Goal: Task Accomplishment & Management: Complete application form

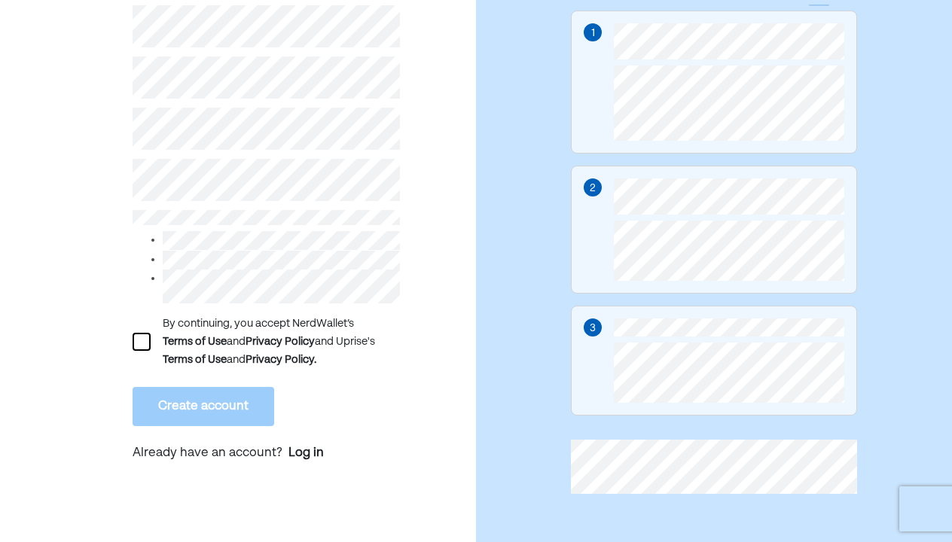
scroll to position [198, 0]
click at [143, 341] on div at bounding box center [142, 342] width 18 height 18
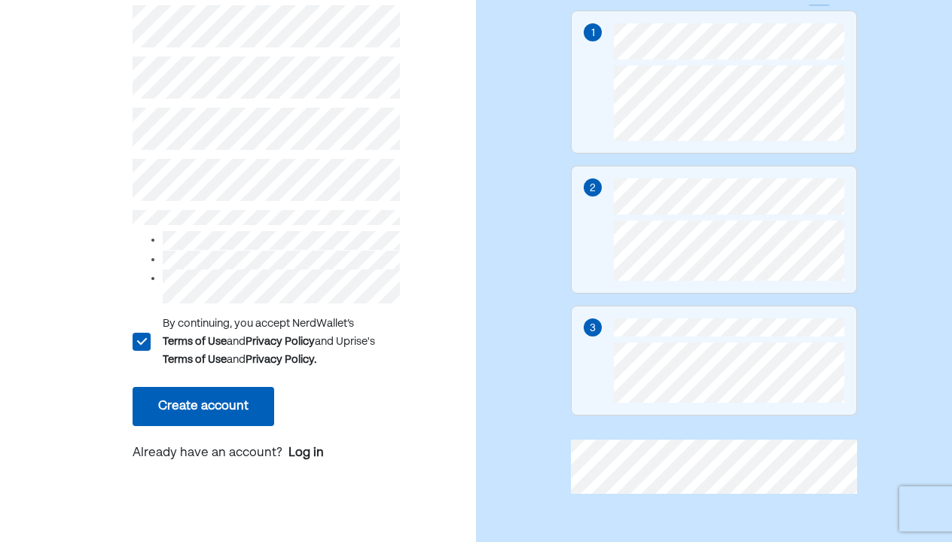
click at [224, 413] on button "Create account" at bounding box center [204, 406] width 142 height 39
click at [219, 407] on button "Create account" at bounding box center [204, 406] width 142 height 39
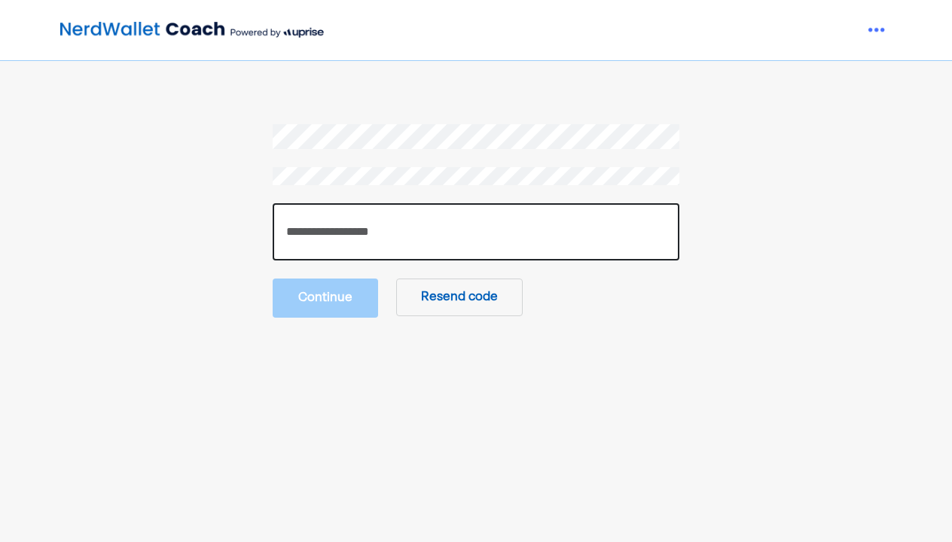
click at [359, 244] on input "number" at bounding box center [476, 231] width 407 height 57
paste input "******"
type input "******"
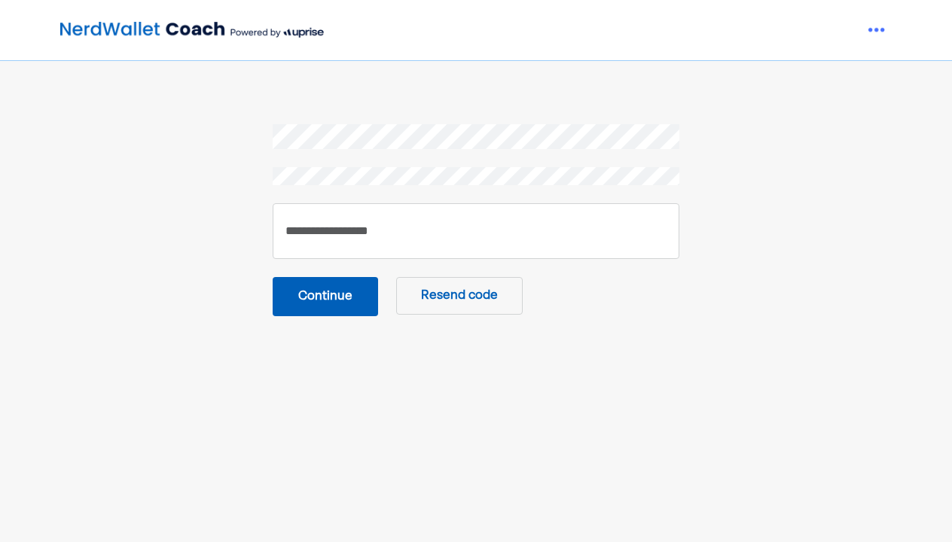
click at [294, 300] on button "Continue" at bounding box center [325, 296] width 105 height 39
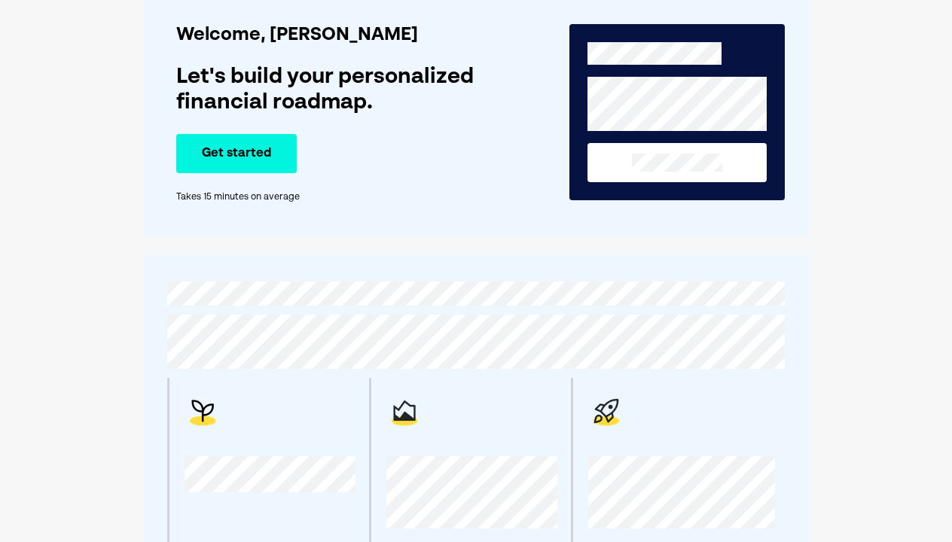
scroll to position [79, 0]
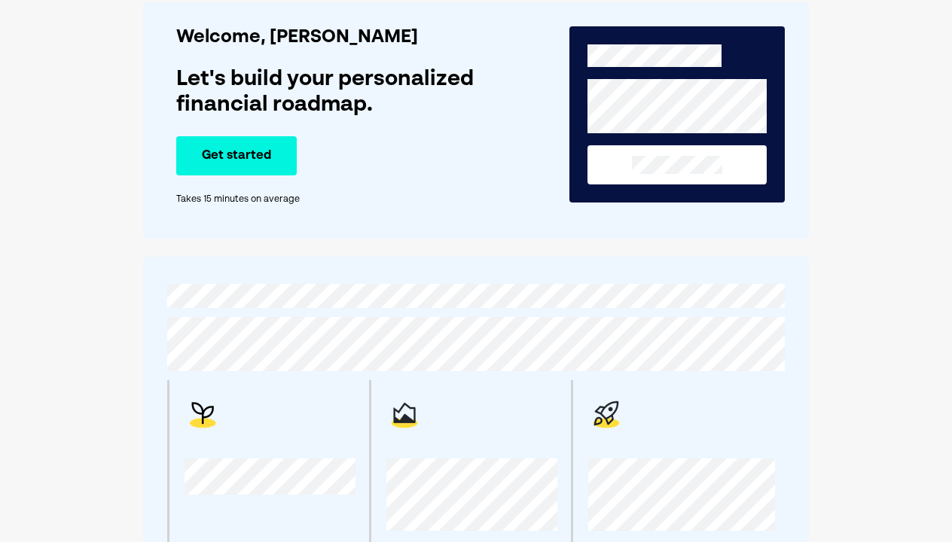
click at [278, 175] on button "Get started" at bounding box center [236, 155] width 121 height 39
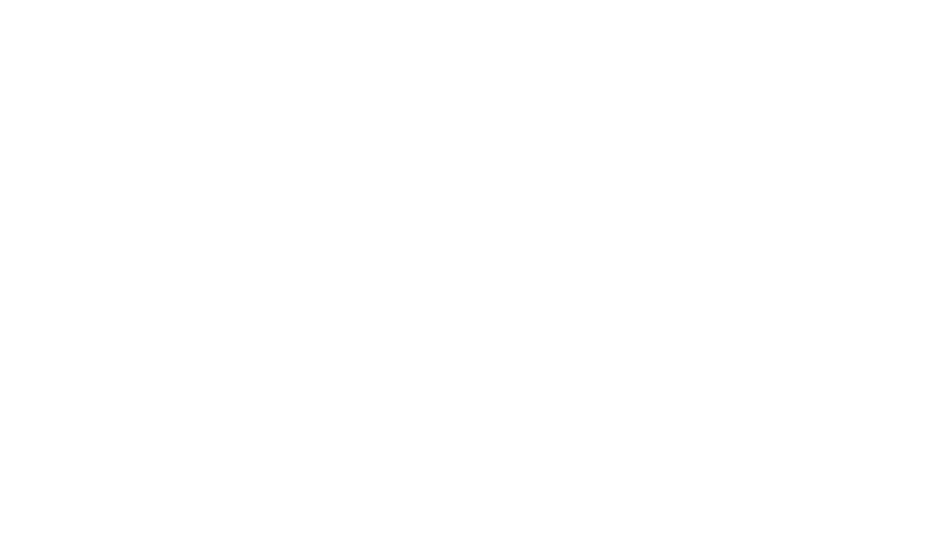
scroll to position [0, 0]
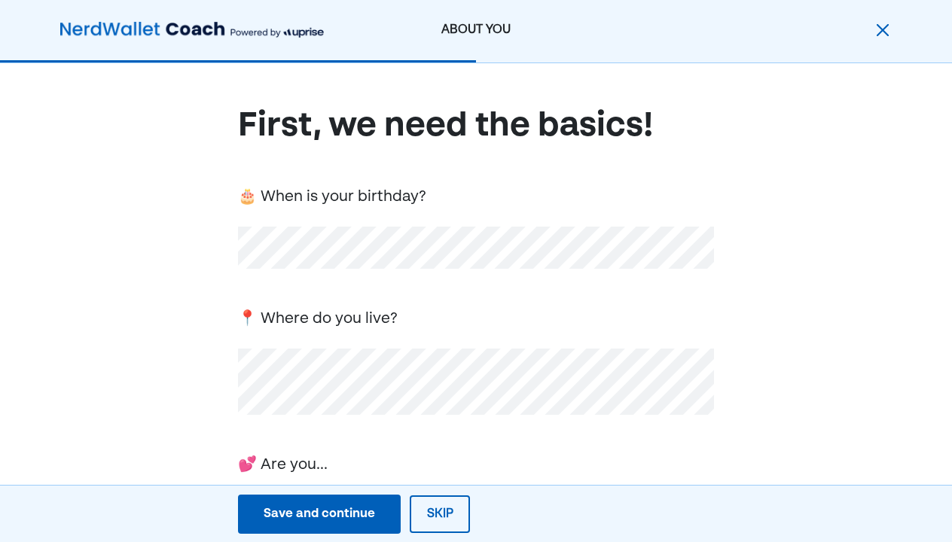
click at [418, 318] on div "📍 Where do you live?" at bounding box center [476, 318] width 476 height 26
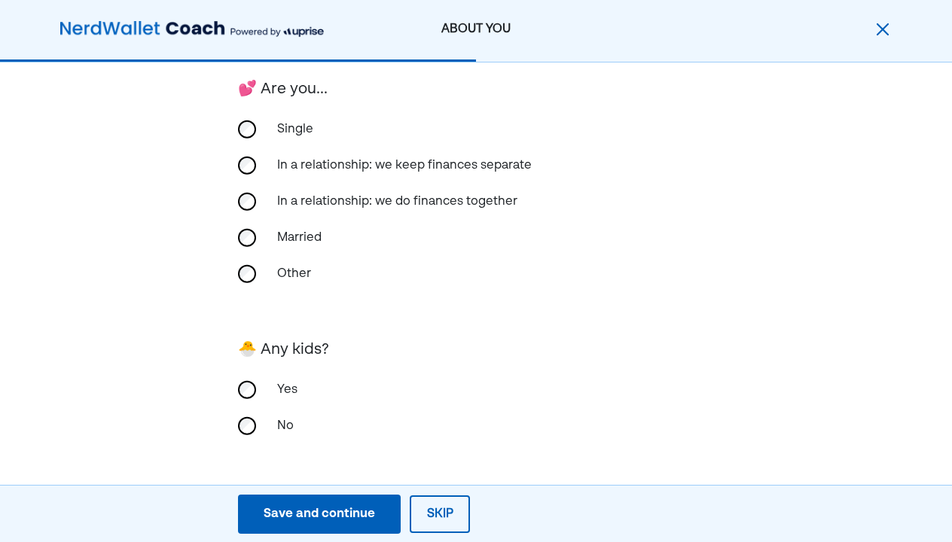
scroll to position [375, 0]
click at [352, 520] on div "Save and continue" at bounding box center [319, 514] width 111 height 18
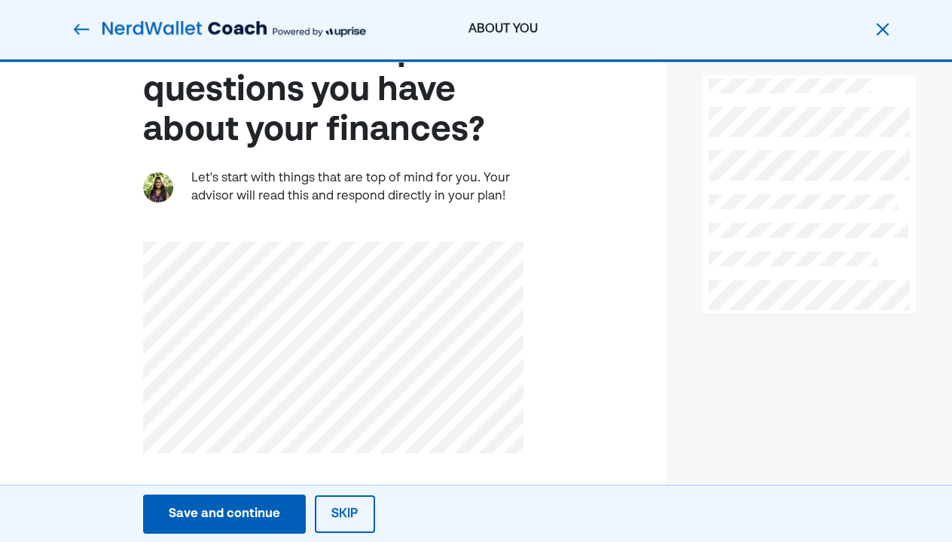
scroll to position [75, 0]
click at [252, 511] on div "Save and continue" at bounding box center [224, 514] width 111 height 18
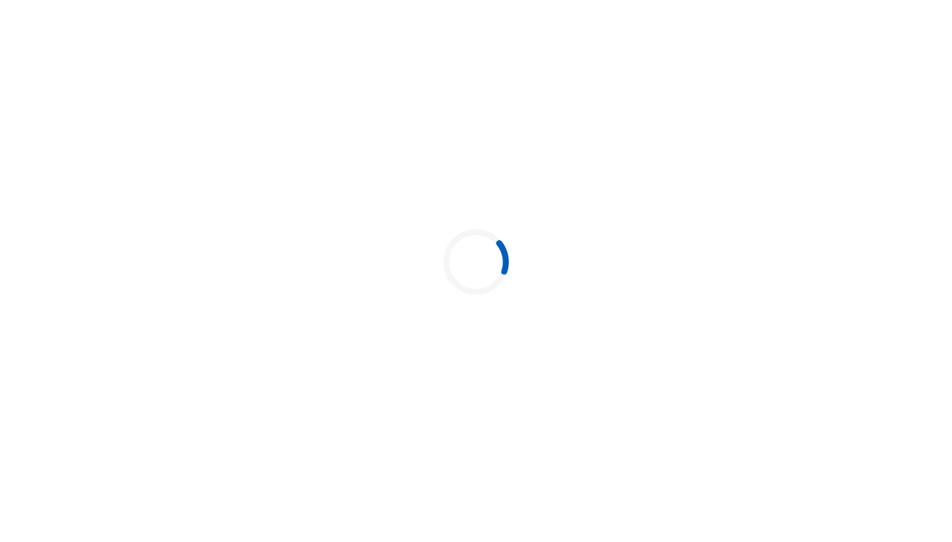
scroll to position [0, 0]
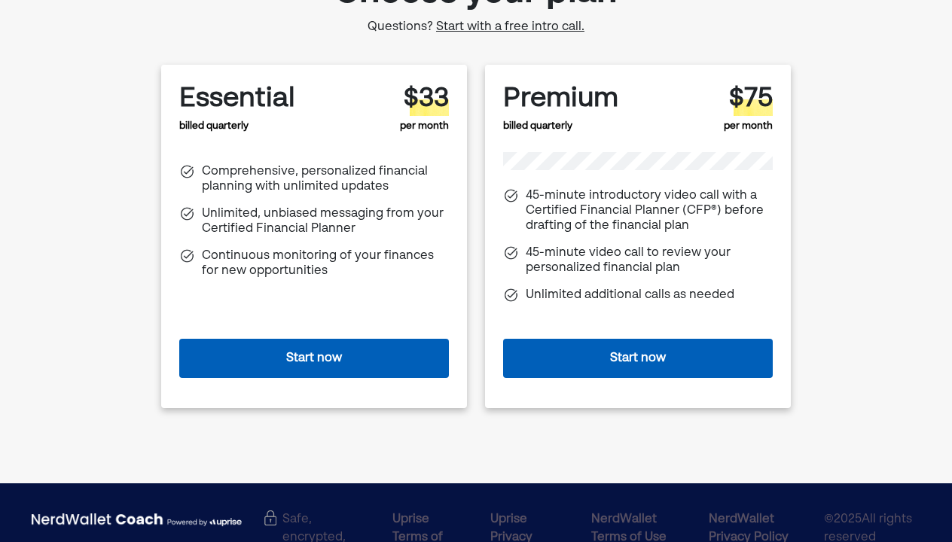
scroll to position [119, 0]
